Goal: Find specific page/section: Find specific page/section

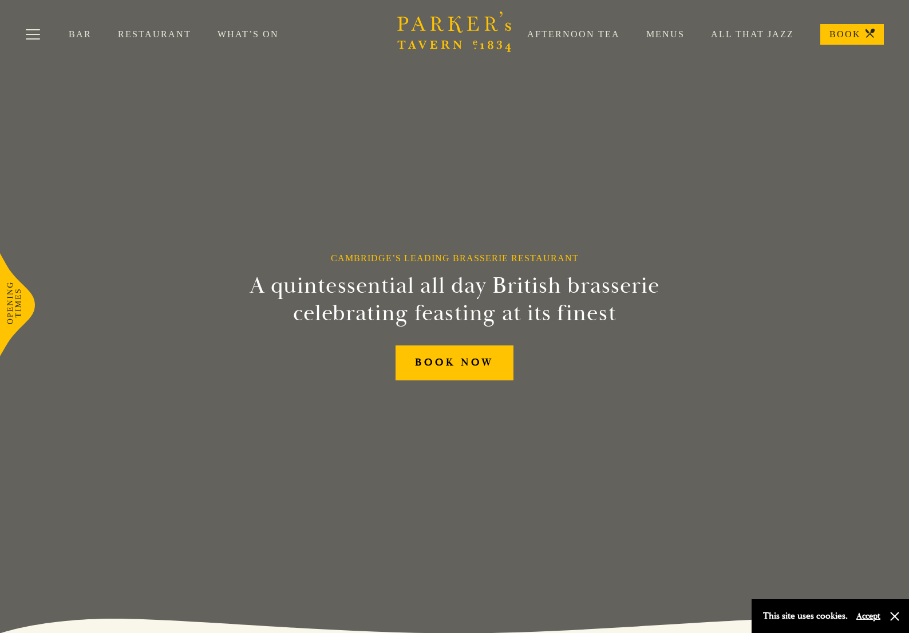
click at [670, 34] on link "Menus" at bounding box center [652, 34] width 65 height 11
click at [56, 0] on div "Brasserie Restaurant [GEOGRAPHIC_DATA] | [PERSON_NAME] Tavern Cambridge [PERSON…" at bounding box center [454, 0] width 909 height 0
drag, startPoint x: 56, startPoint y: 35, endPoint x: 39, endPoint y: 31, distance: 17.2
click at [40, 31] on button "Toggle navigation" at bounding box center [33, 36] width 49 height 49
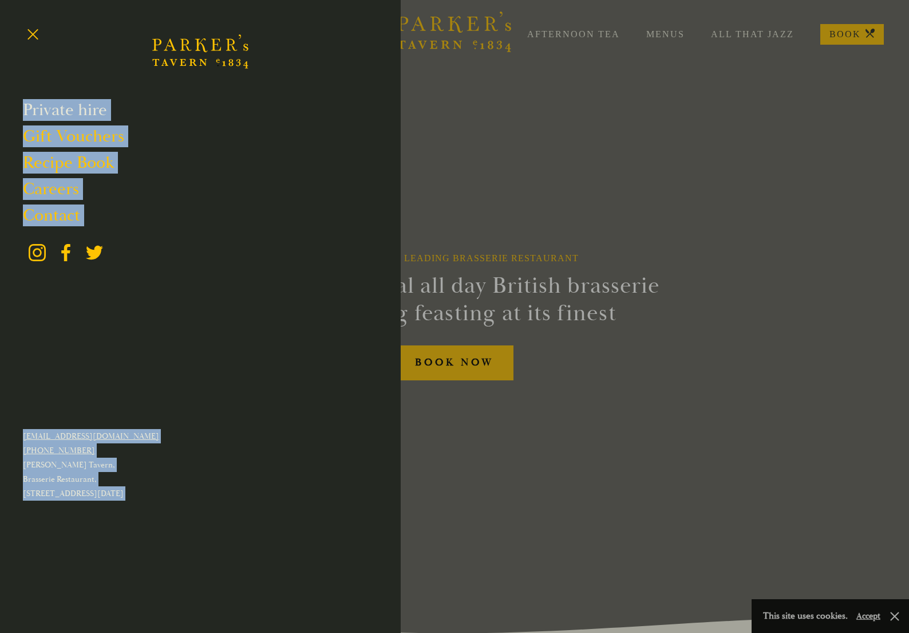
click at [55, 108] on link "Private hire" at bounding box center [65, 110] width 84 height 22
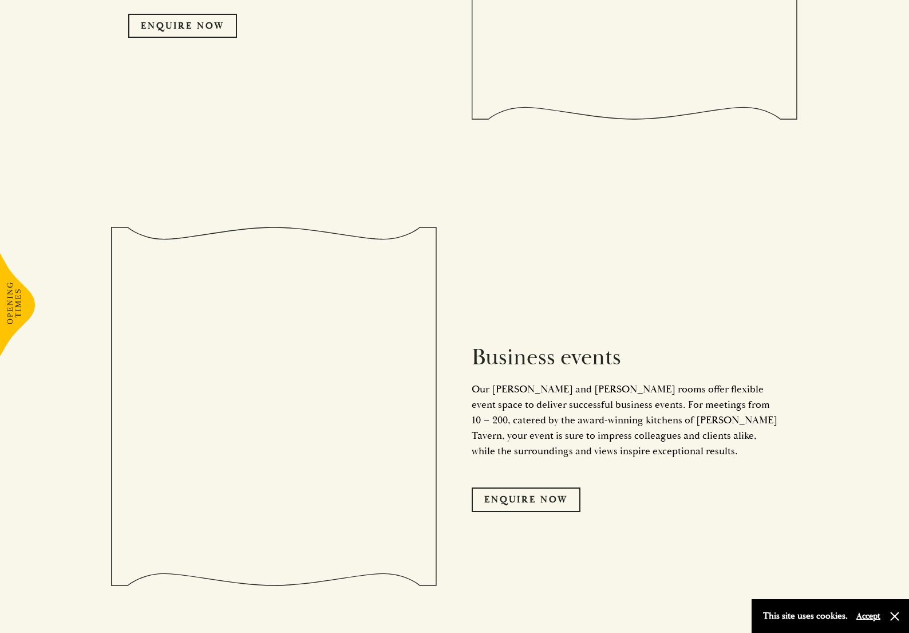
scroll to position [1947, 0]
